Goal: Use online tool/utility: Use online tool/utility

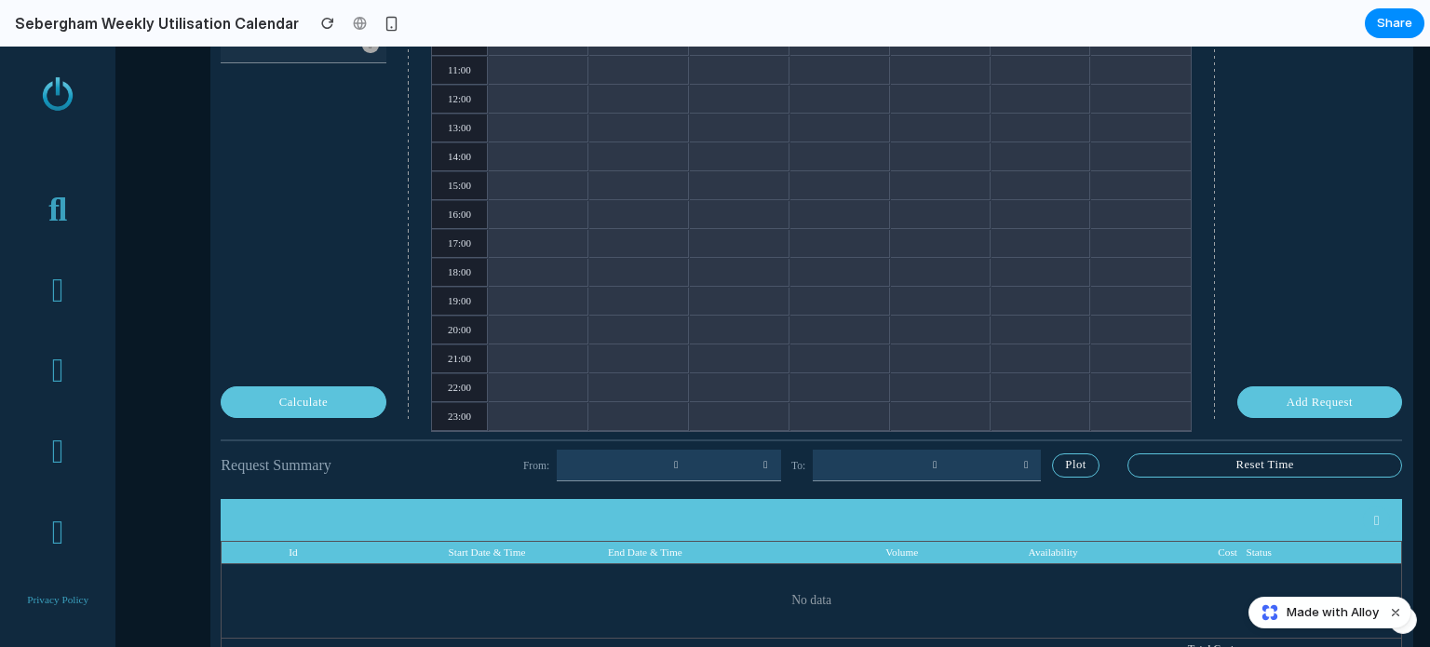
scroll to position [582, 0]
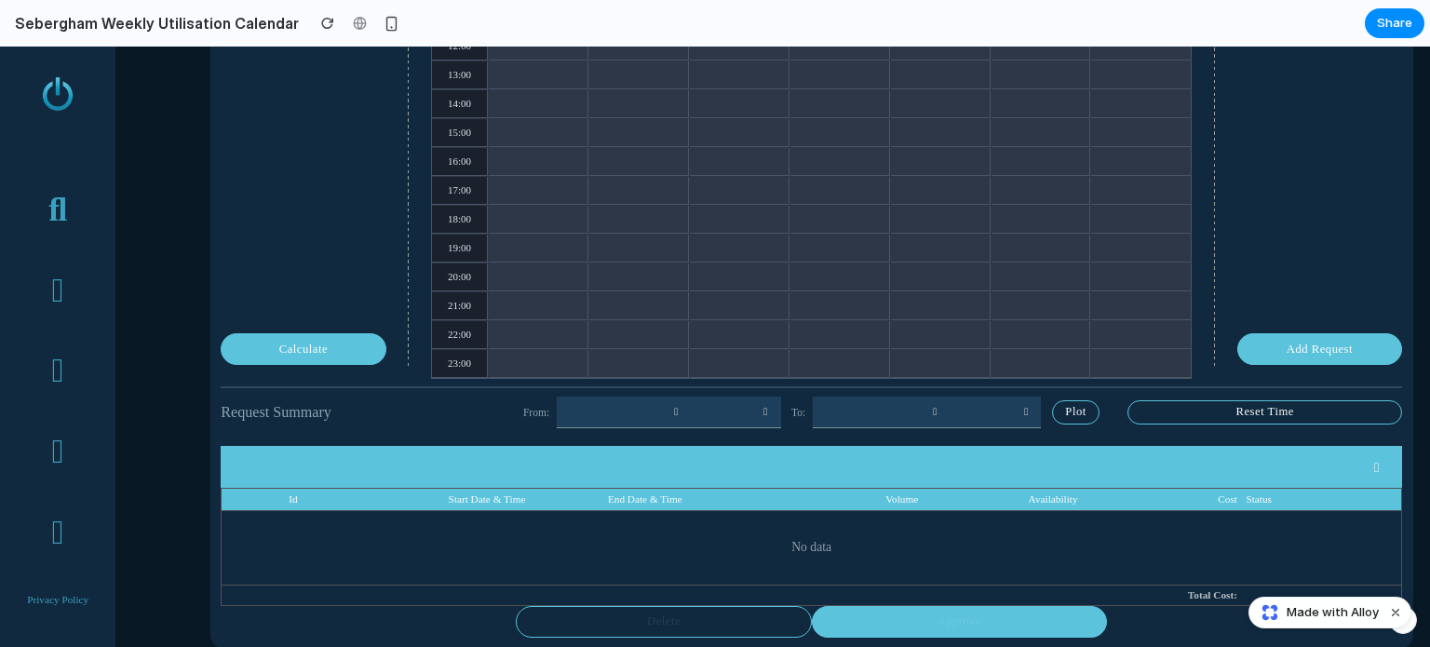
click at [305, 355] on div "Calculate" at bounding box center [303, 348] width 163 height 29
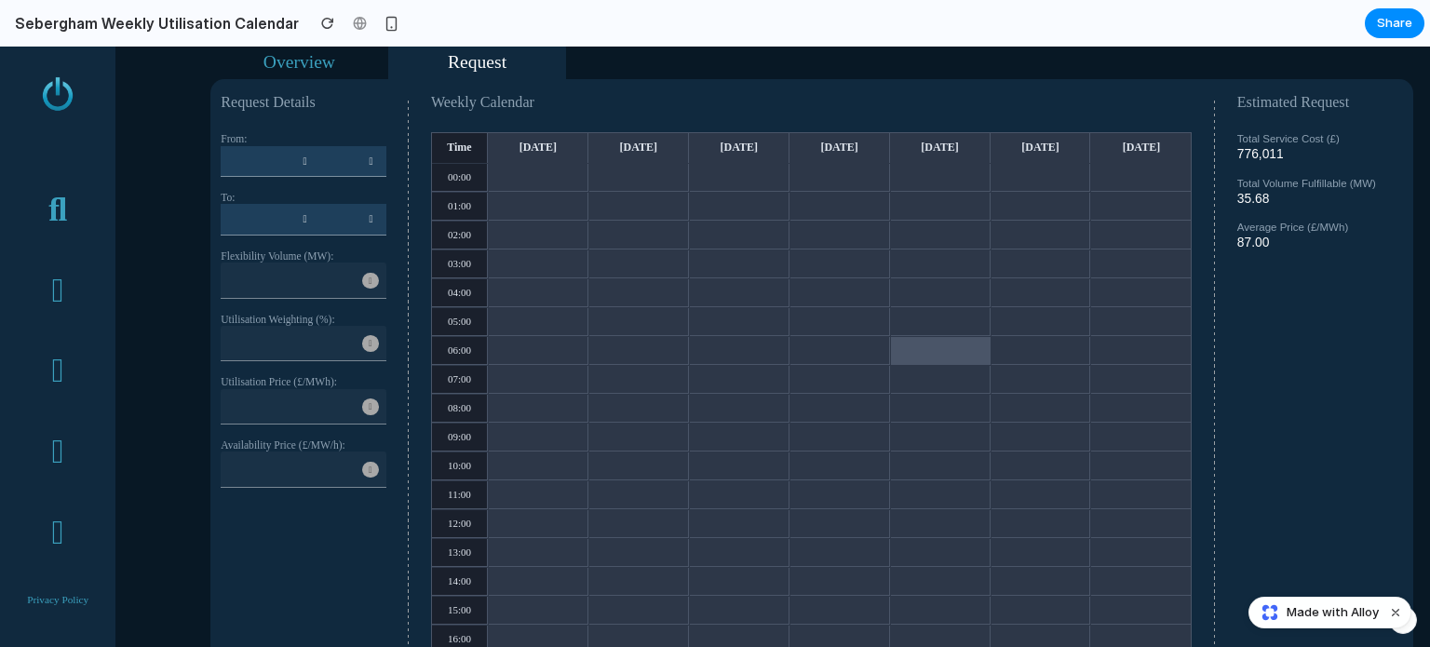
scroll to position [0, 0]
